Goal: Check status: Check status

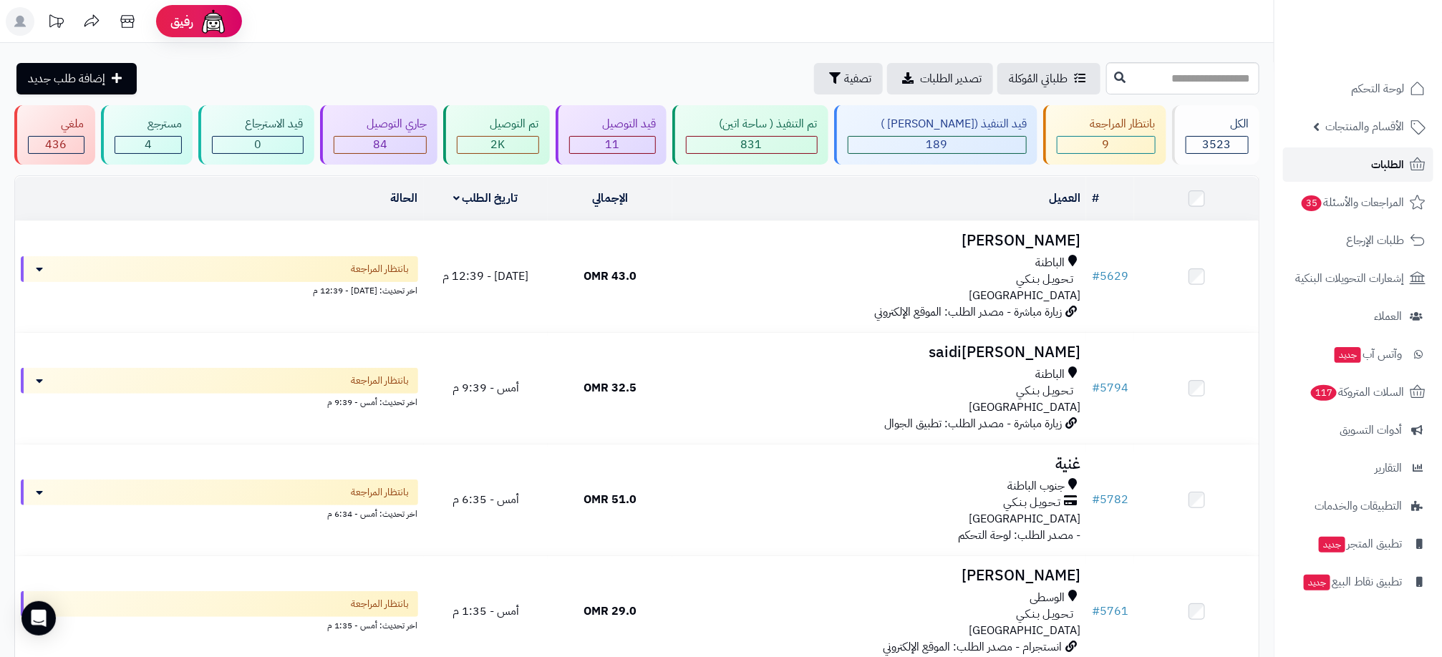
click at [1359, 161] on link "الطلبات" at bounding box center [1358, 165] width 150 height 34
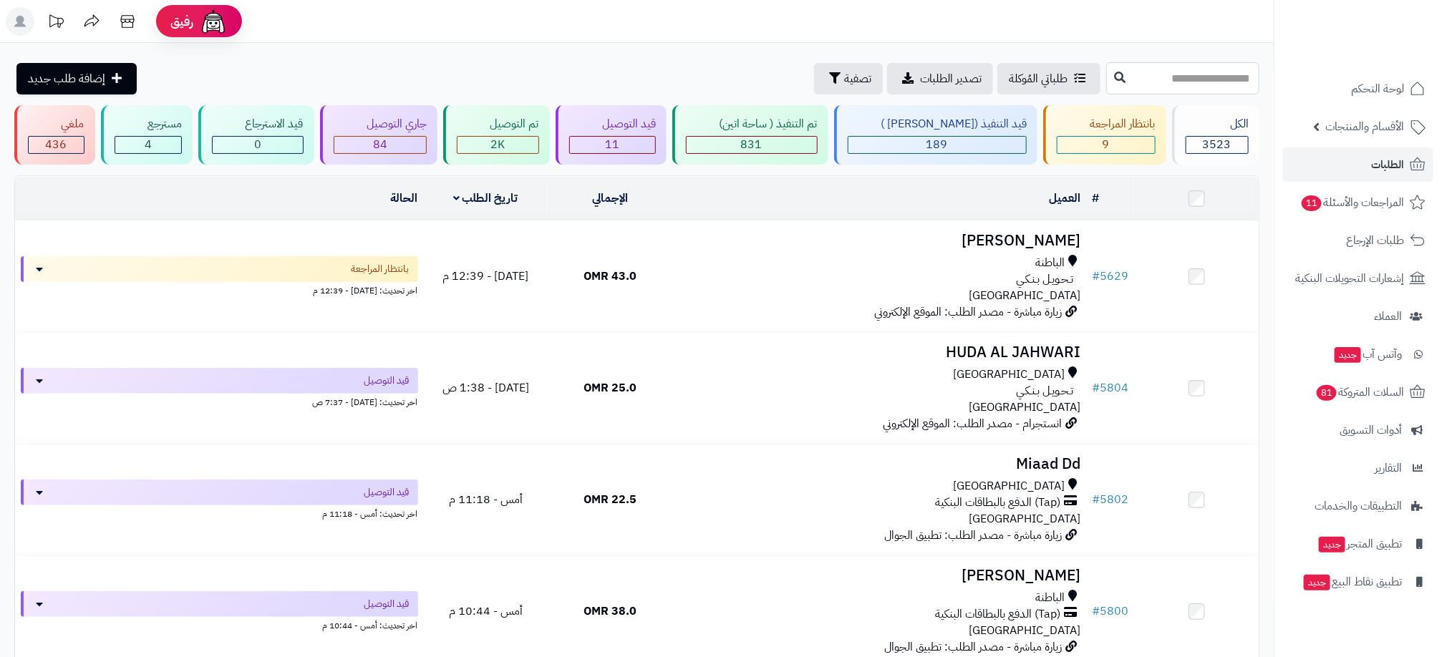
drag, startPoint x: 0, startPoint y: 0, endPoint x: 1231, endPoint y: 78, distance: 1233.5
click at [1231, 78] on input "text" at bounding box center [1182, 78] width 153 height 32
type input "****"
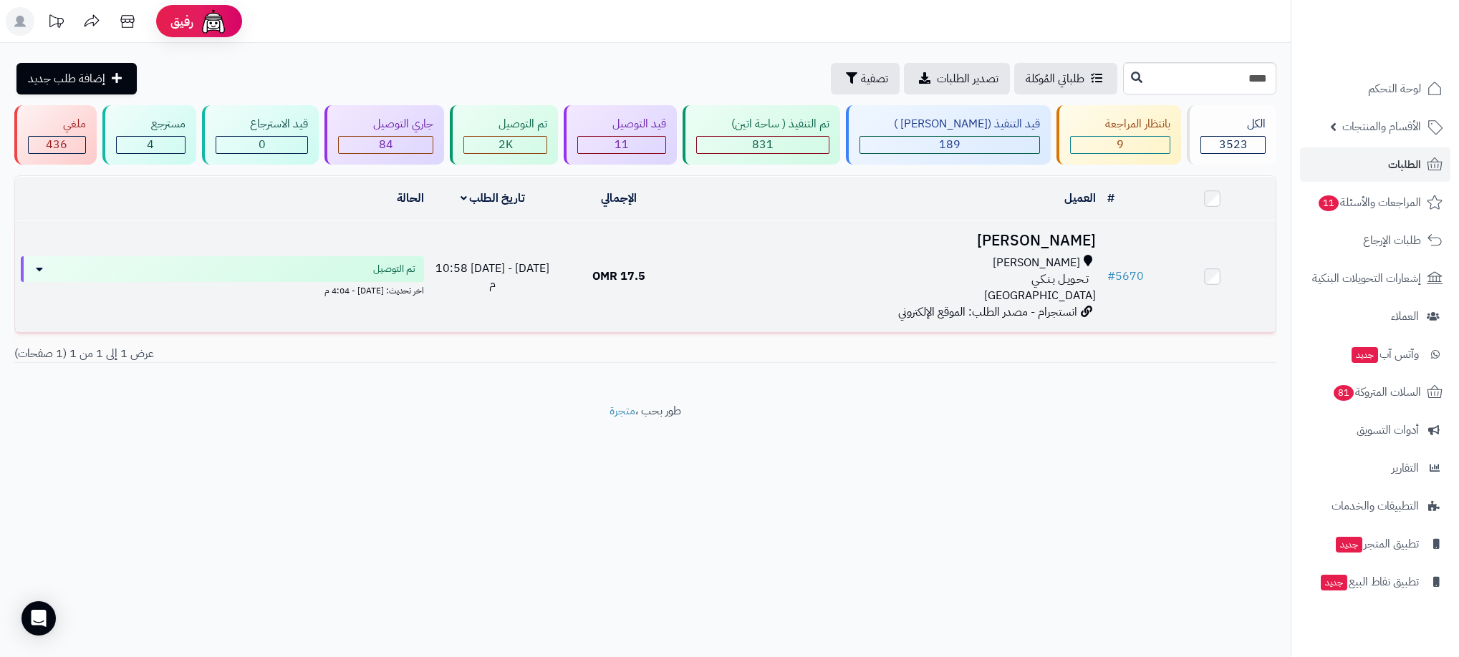
click at [918, 279] on div "تـحـويـل بـنـكـي" at bounding box center [892, 279] width 408 height 16
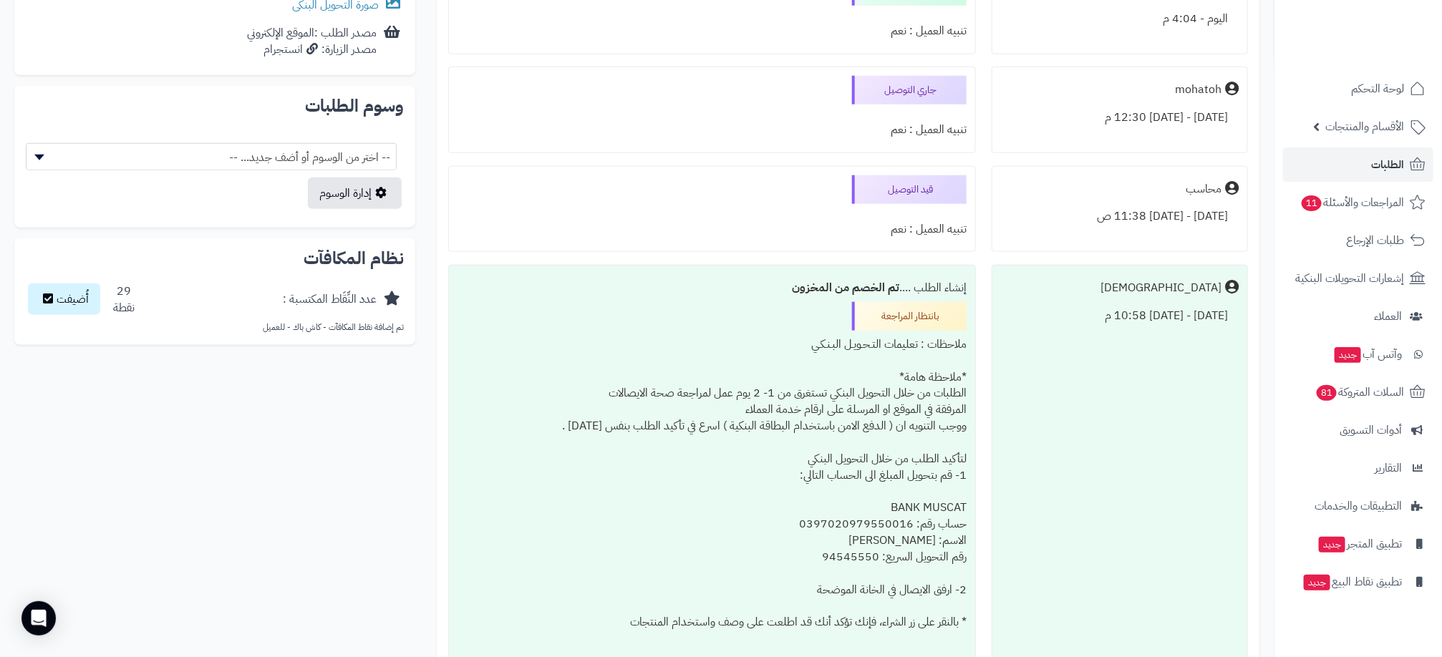
scroll to position [537, 0]
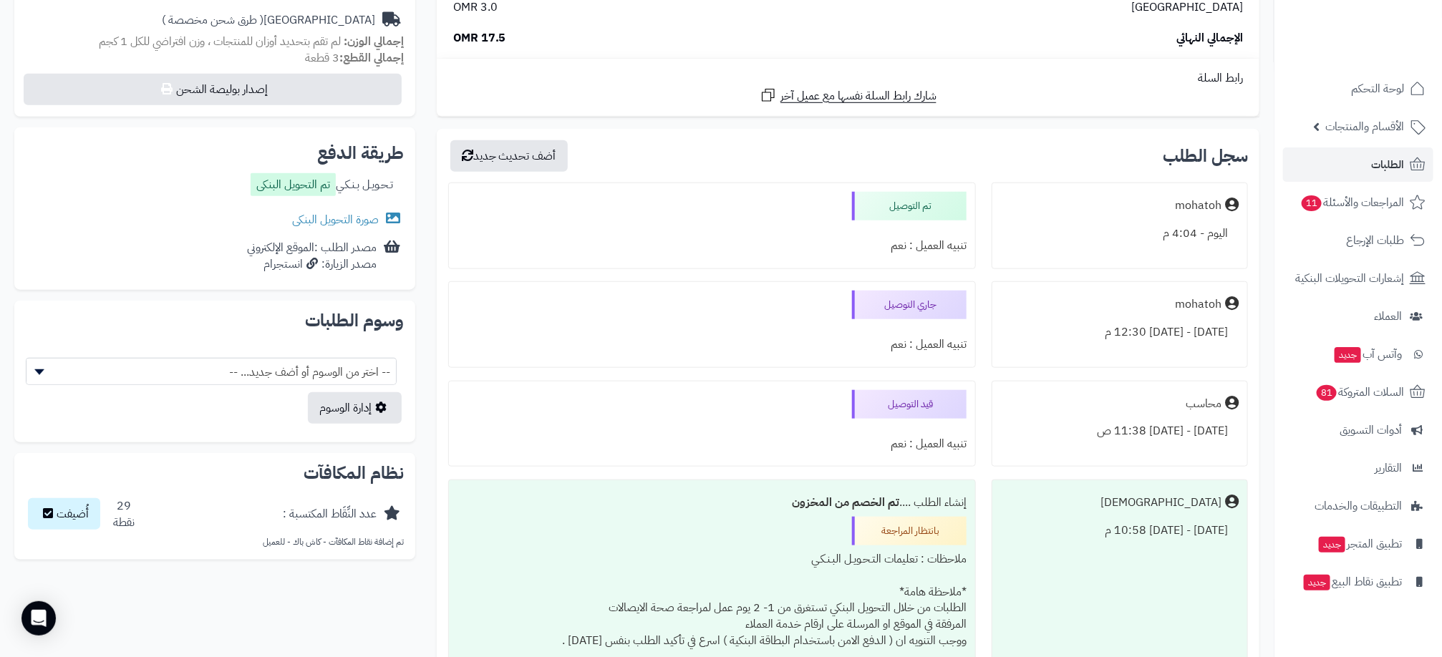
click at [1174, 232] on div "اليوم - 4:04 م" at bounding box center [1120, 234] width 238 height 28
drag, startPoint x: 1174, startPoint y: 232, endPoint x: 1161, endPoint y: 232, distance: 12.9
click at [1161, 232] on div "اليوم - 4:04 م" at bounding box center [1120, 234] width 238 height 28
